Goal: Information Seeking & Learning: Learn about a topic

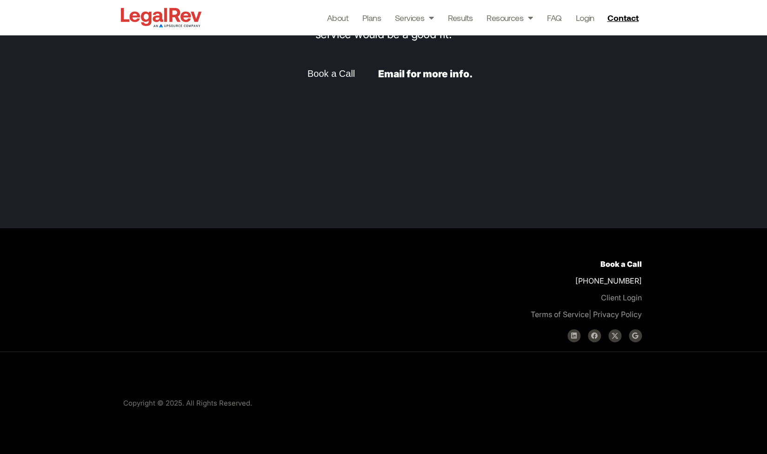
scroll to position [2517, 0]
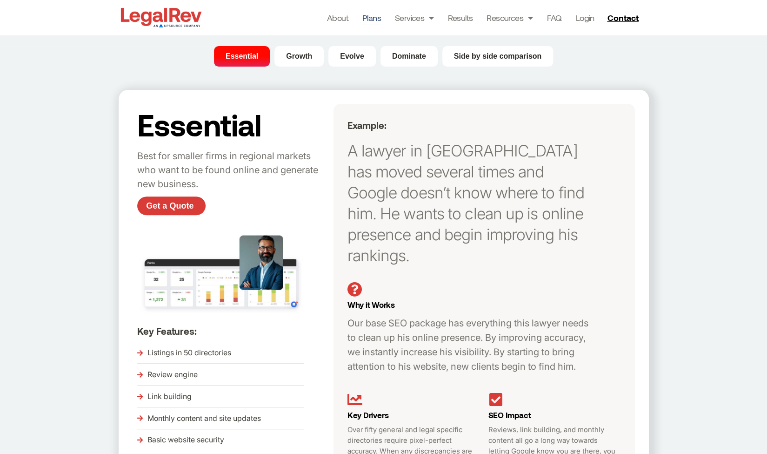
scroll to position [122, 0]
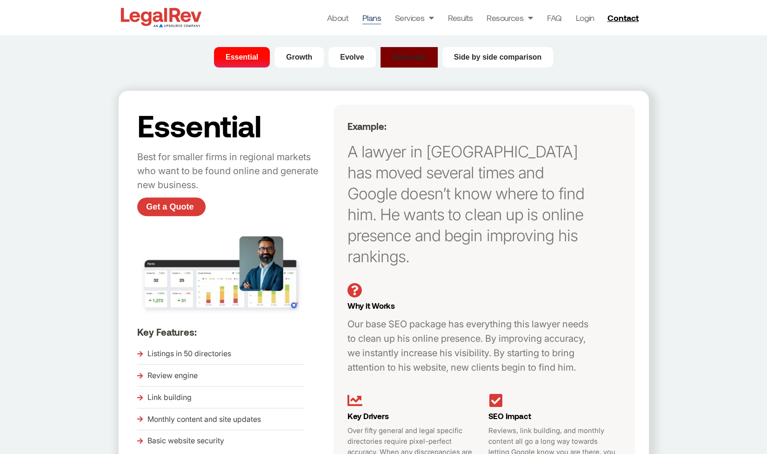
click at [425, 57] on span "Dominate" at bounding box center [409, 57] width 34 height 11
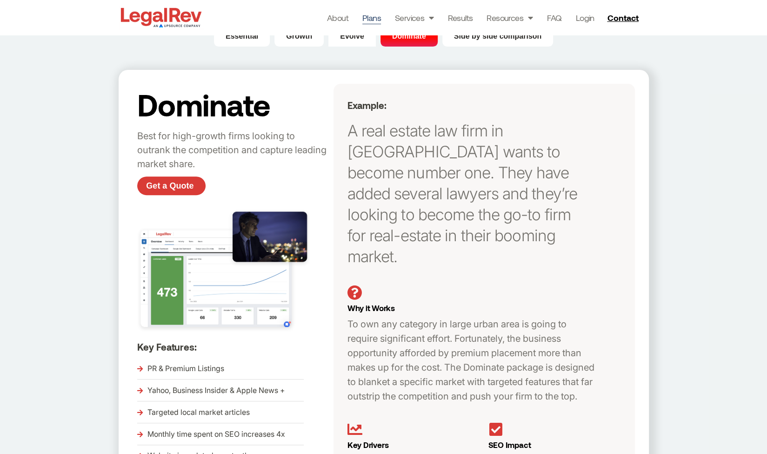
scroll to position [134, 0]
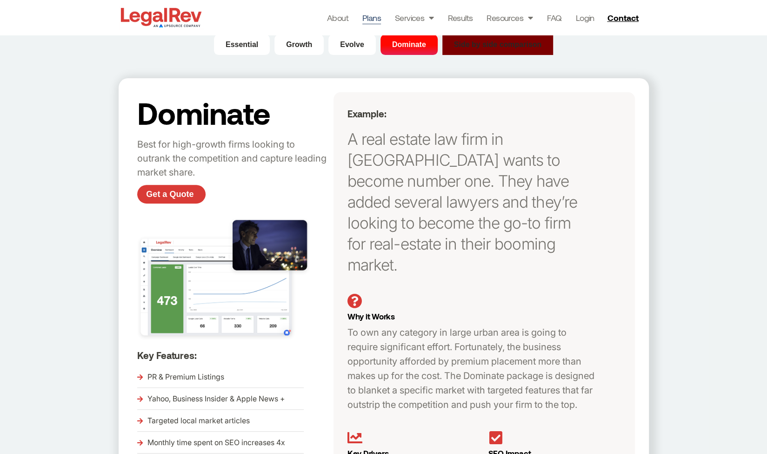
click at [498, 43] on span "Side by side comparison" at bounding box center [498, 44] width 88 height 11
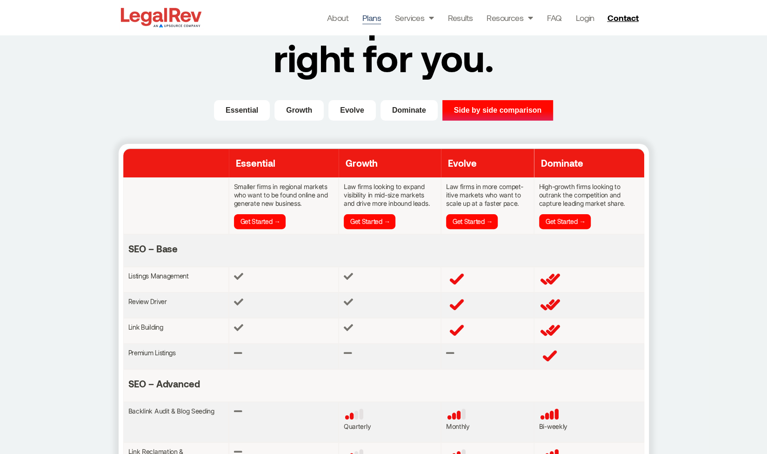
scroll to position [0, 0]
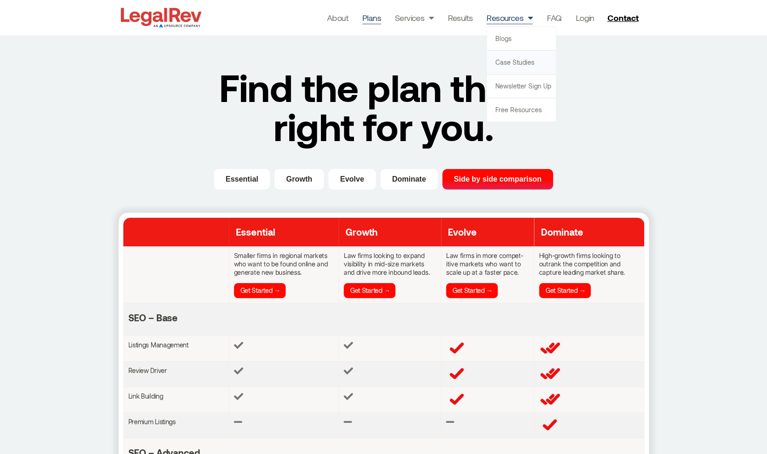
click at [510, 61] on link "Case Studies" at bounding box center [521, 62] width 69 height 23
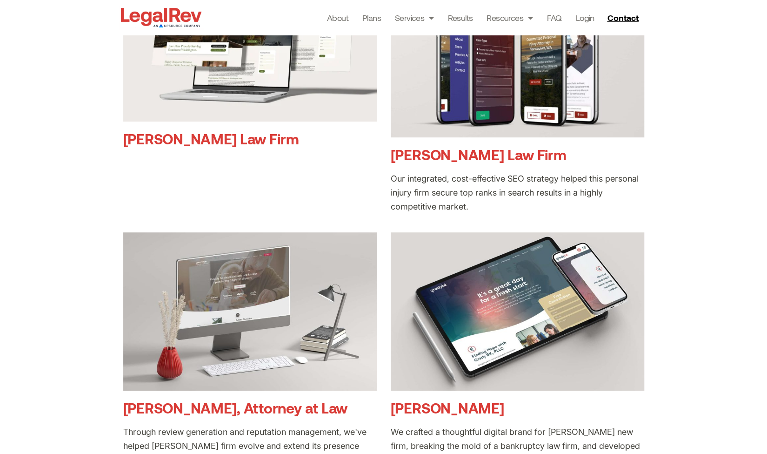
scroll to position [182, 0]
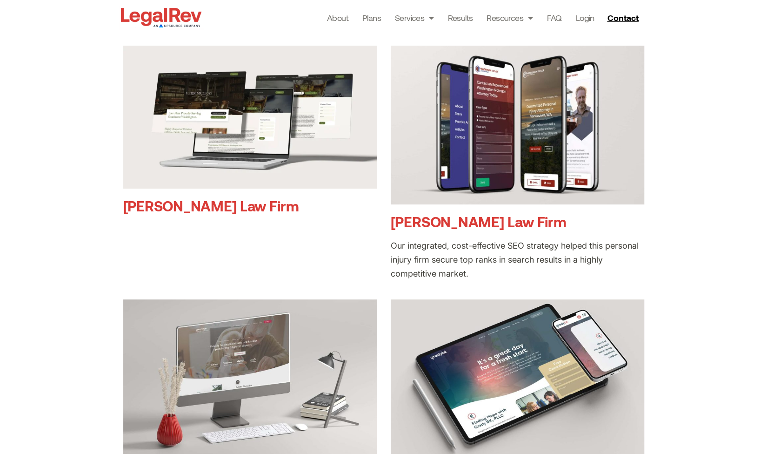
click at [173, 207] on link "Vern McCray Law Firm" at bounding box center [211, 205] width 176 height 17
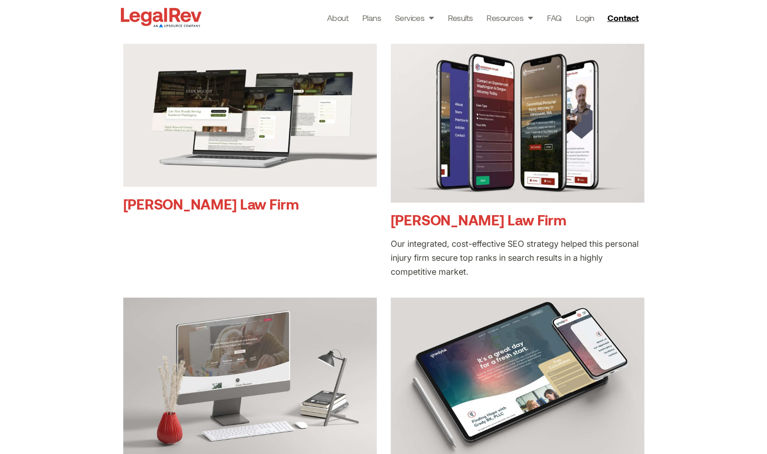
drag, startPoint x: 0, startPoint y: 0, endPoint x: 531, endPoint y: 220, distance: 574.4
click at [531, 220] on link "[PERSON_NAME] Law Firm" at bounding box center [479, 219] width 176 height 17
